Goal: Transaction & Acquisition: Purchase product/service

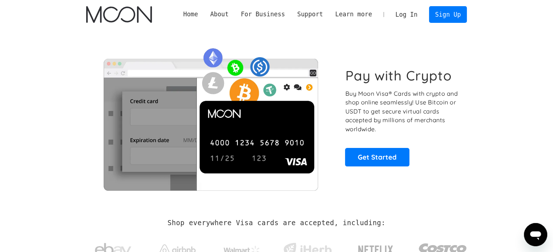
click at [406, 21] on link "Log In" at bounding box center [406, 15] width 34 height 16
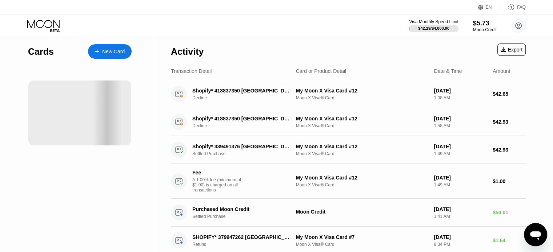
click at [118, 53] on div "New Card" at bounding box center [113, 52] width 23 height 6
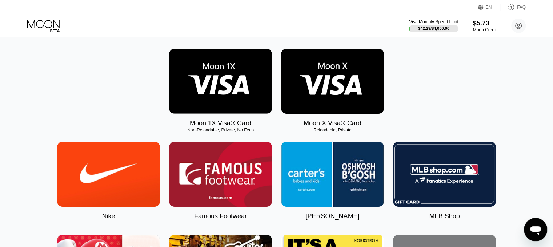
scroll to position [36, 0]
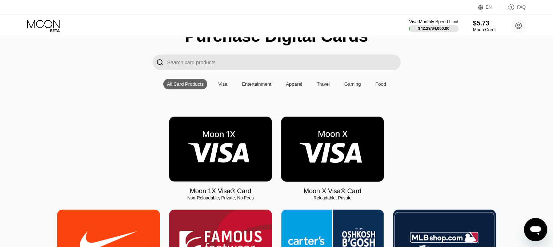
click at [317, 152] on img at bounding box center [332, 149] width 103 height 65
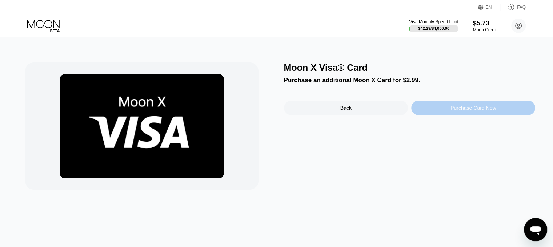
click at [456, 110] on div "Purchase Card Now" at bounding box center [472, 108] width 45 height 6
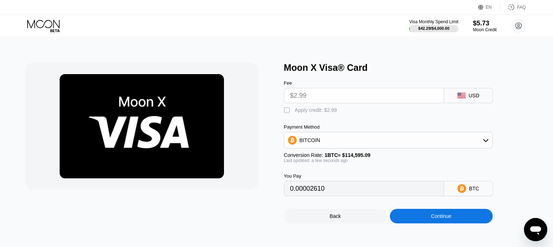
click at [345, 142] on div "BITCOIN" at bounding box center [388, 140] width 208 height 15
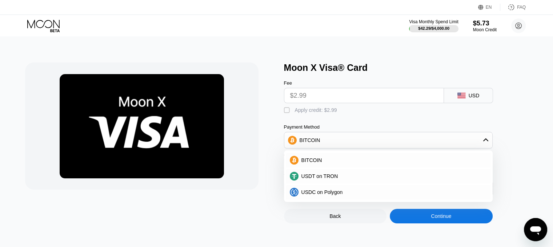
click at [345, 142] on div "BITCOIN" at bounding box center [388, 140] width 208 height 15
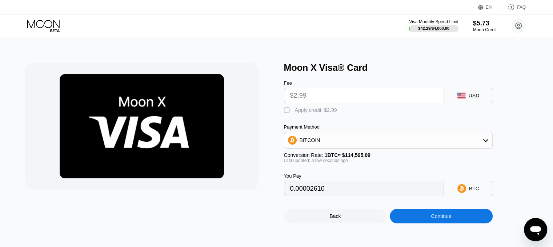
click at [302, 113] on div "Apply credit: $2.99" at bounding box center [316, 110] width 42 height 6
type input "0"
click at [429, 219] on div "Continue" at bounding box center [440, 216] width 103 height 15
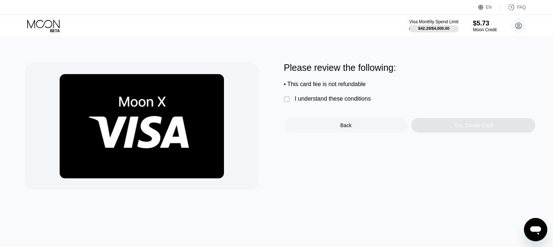
click at [311, 102] on div "I understand these conditions" at bounding box center [333, 99] width 76 height 7
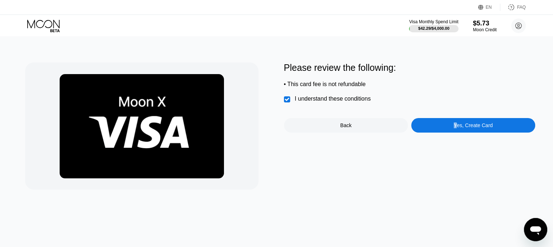
click at [456, 128] on div "Yes, Create Card" at bounding box center [472, 125] width 39 height 6
click at [472, 127] on div "Yes, Create Card" at bounding box center [472, 125] width 39 height 6
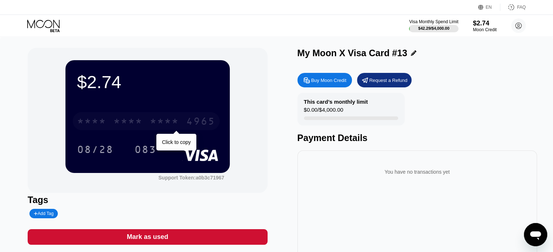
click at [153, 123] on div "* * * *" at bounding box center [164, 123] width 29 height 12
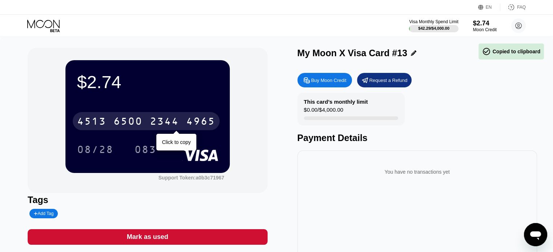
click at [178, 127] on div "2344" at bounding box center [164, 123] width 29 height 12
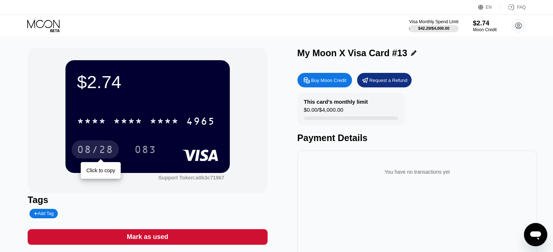
click at [107, 153] on div "08/28" at bounding box center [95, 151] width 36 height 12
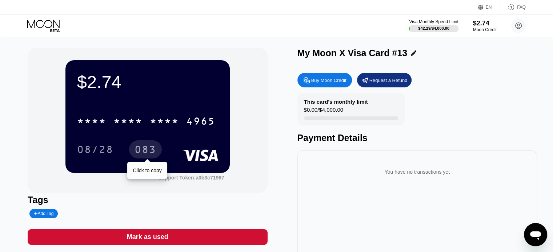
click at [150, 154] on div "083" at bounding box center [145, 151] width 22 height 12
click at [43, 28] on icon at bounding box center [44, 26] width 34 height 13
